Goal: Transaction & Acquisition: Register for event/course

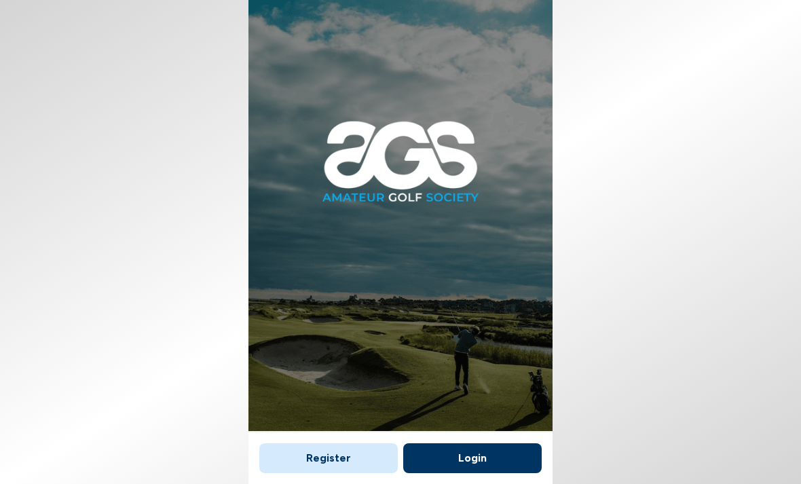
click at [478, 443] on button "Login" at bounding box center [472, 458] width 139 height 30
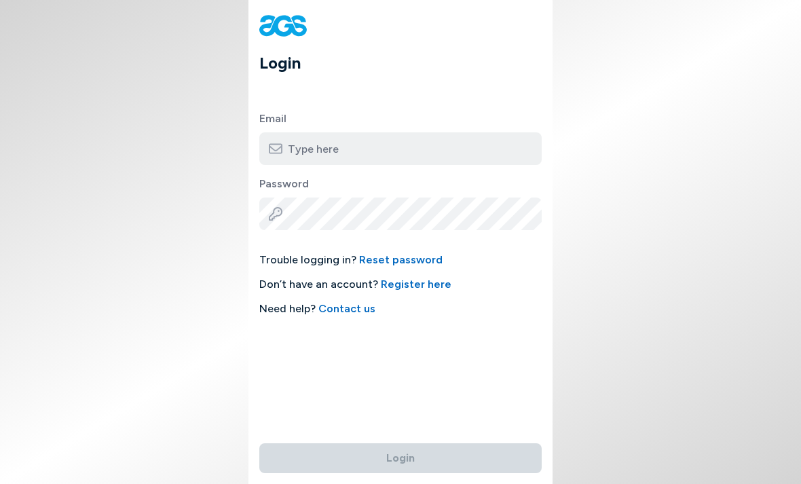
click at [426, 141] on input "email" at bounding box center [400, 148] width 282 height 33
type input "[PERSON_NAME][EMAIL_ADDRESS][DOMAIN_NAME]"
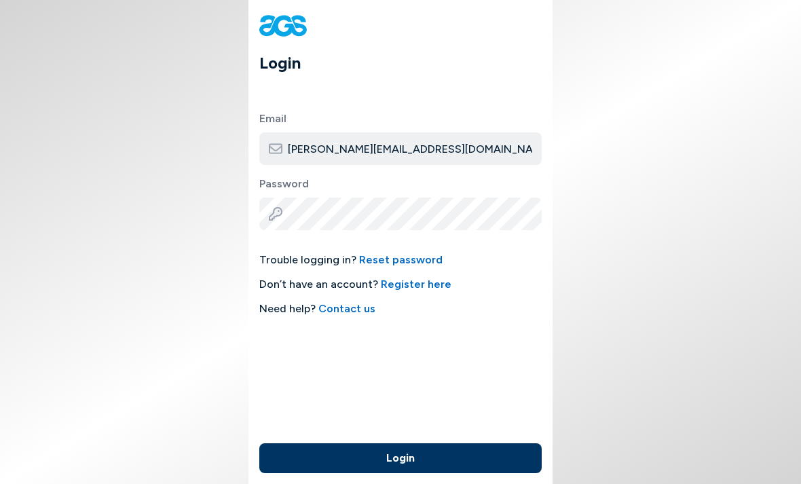
click at [401, 443] on button "Login" at bounding box center [400, 458] width 282 height 30
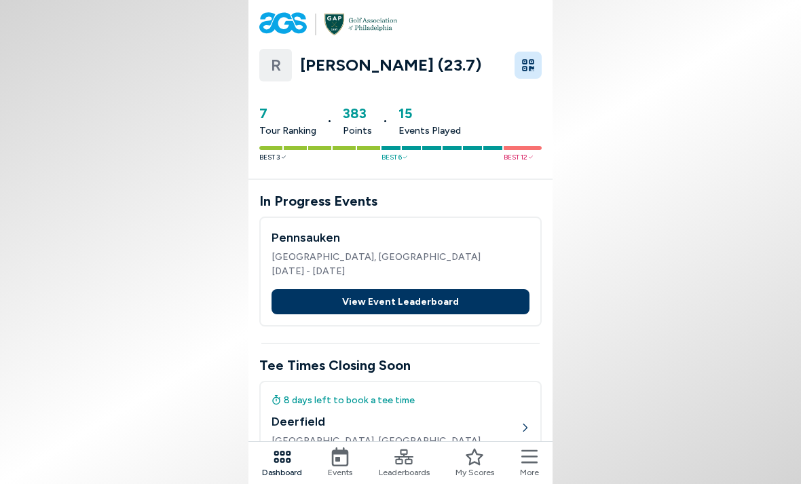
click at [337, 456] on icon at bounding box center [340, 456] width 19 height 19
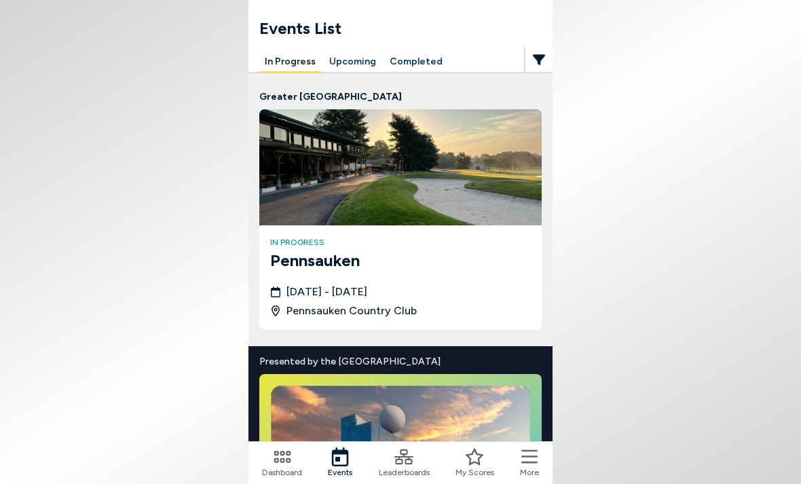
click at [350, 58] on button "Upcoming" at bounding box center [353, 62] width 58 height 21
